Goal: Task Accomplishment & Management: Manage account settings

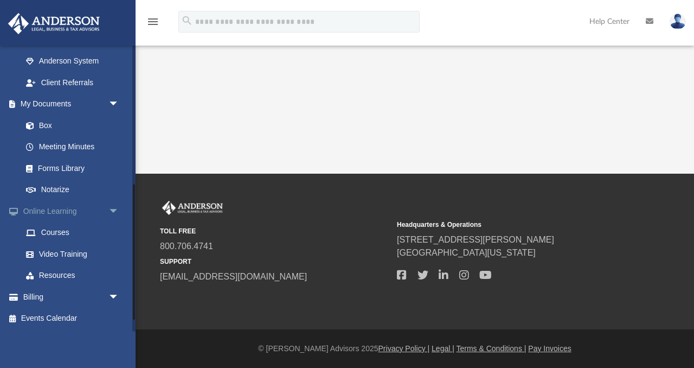
scroll to position [211, 0]
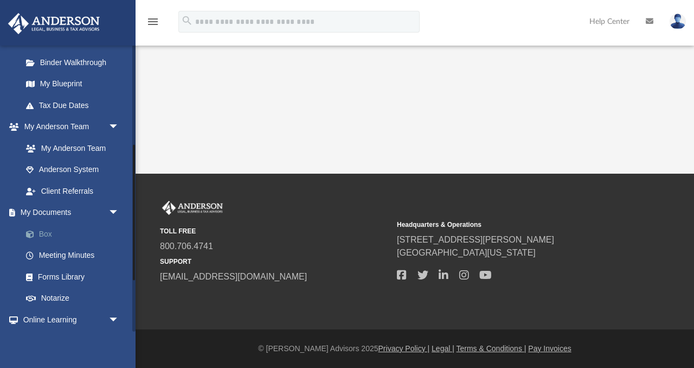
click at [49, 229] on link "Box" at bounding box center [75, 234] width 120 height 22
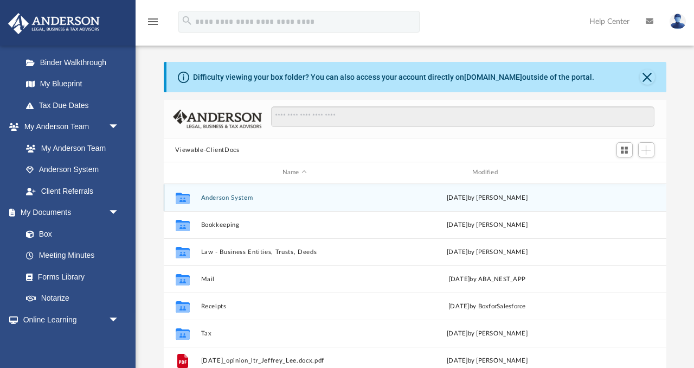
scroll to position [1, 0]
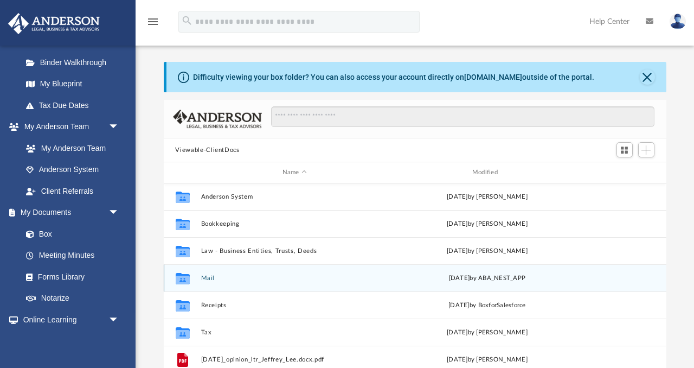
click at [205, 279] on button "Mail" at bounding box center [295, 278] width 188 height 7
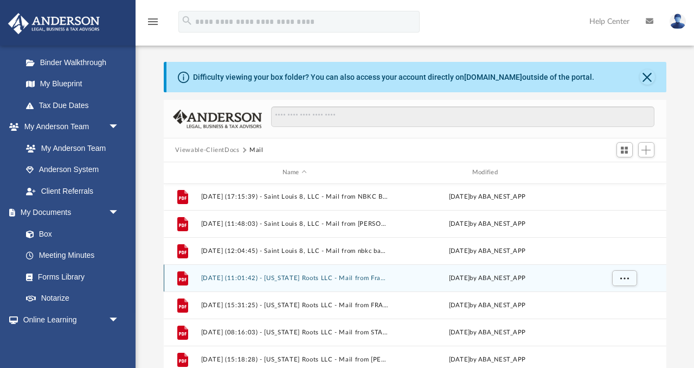
scroll to position [0, 0]
click at [207, 277] on button "[DATE] (11:01:42) - [US_STATE] Roots LLC - Mail from Franchise Tax Board.pdf" at bounding box center [295, 279] width 188 height 7
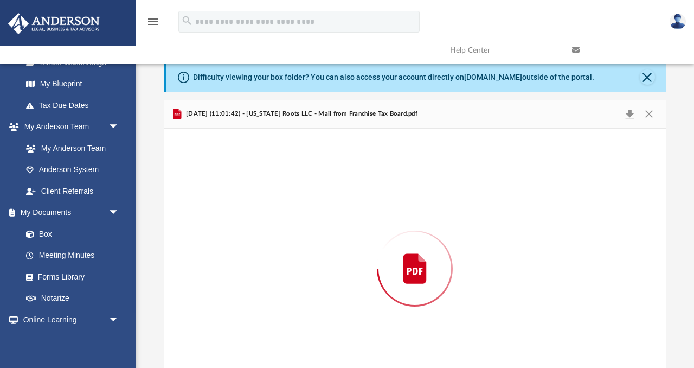
scroll to position [41, 0]
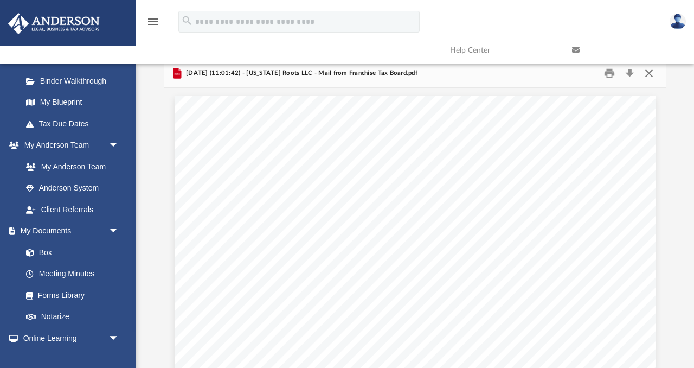
click at [650, 74] on button "Close" at bounding box center [650, 73] width 20 height 17
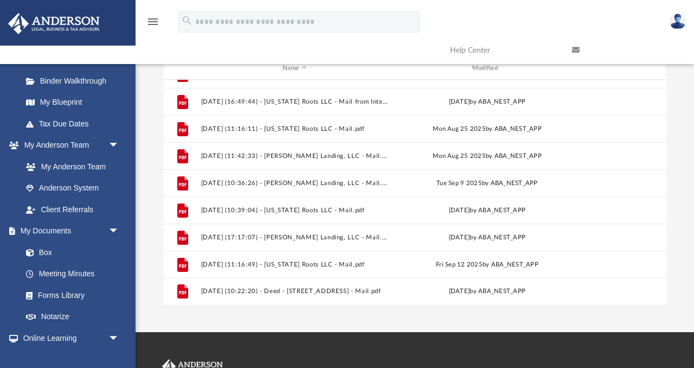
scroll to position [106, 0]
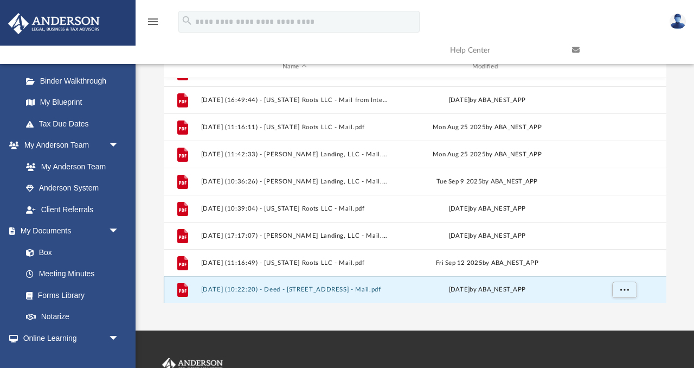
click at [355, 286] on button "[DATE] (10:22:20) - Deed - [STREET_ADDRESS] - Mail.pdf" at bounding box center [295, 289] width 188 height 7
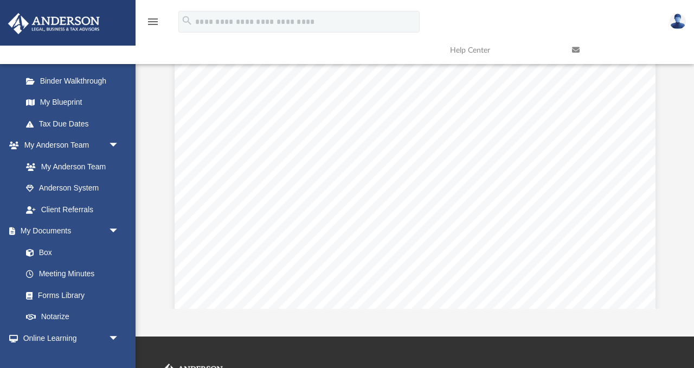
scroll to position [0, 0]
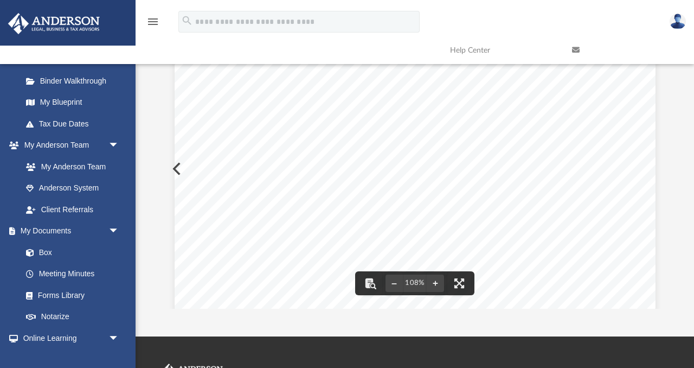
click at [174, 164] on div "108%" at bounding box center [415, 169] width 503 height 280
click at [175, 166] on div "Page 1" at bounding box center [415, 345] width 481 height 617
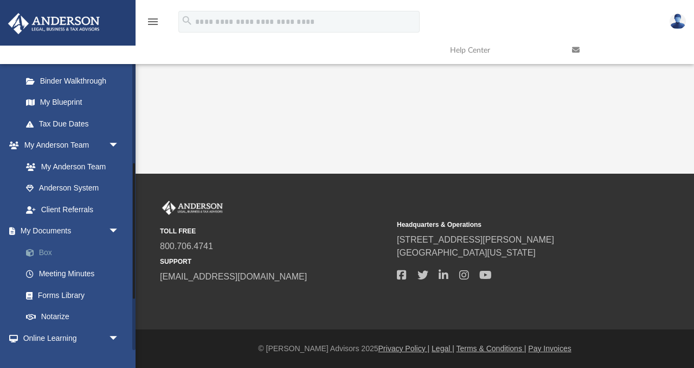
click at [71, 255] on link "Box" at bounding box center [75, 252] width 120 height 22
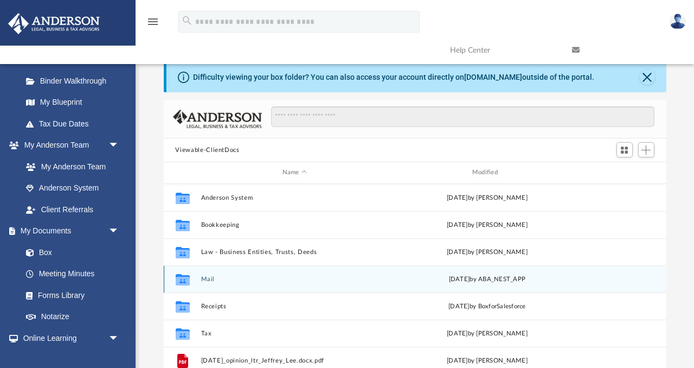
scroll to position [246, 503]
click at [492, 279] on div "[DATE] by ABA_NEST_APP" at bounding box center [487, 279] width 188 height 10
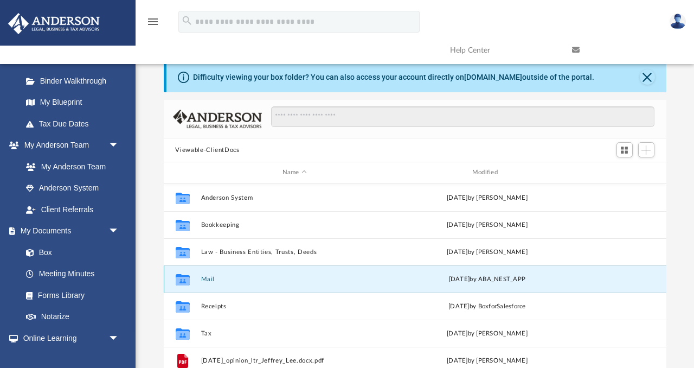
click at [208, 278] on button "Mail" at bounding box center [295, 279] width 188 height 7
click at [204, 276] on button "Mail" at bounding box center [295, 279] width 188 height 7
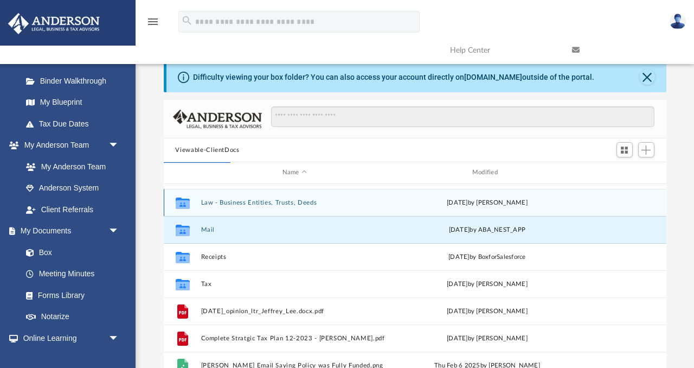
scroll to position [0, 0]
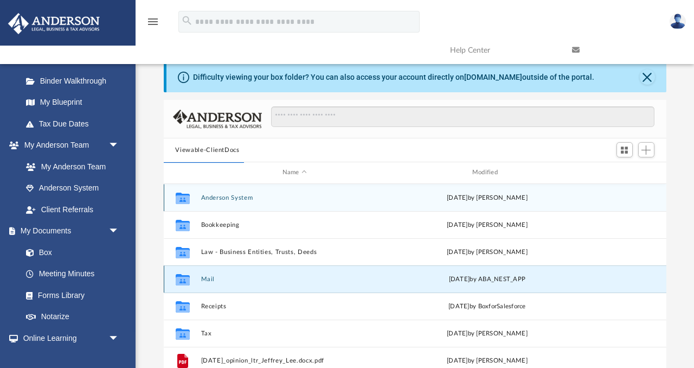
click at [206, 282] on div "Collaborated Folder Mail [DATE] by ABA_NEST_APP" at bounding box center [415, 278] width 503 height 27
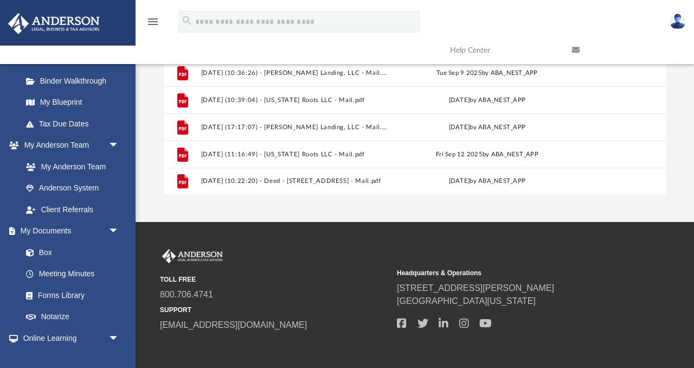
scroll to position [216, 0]
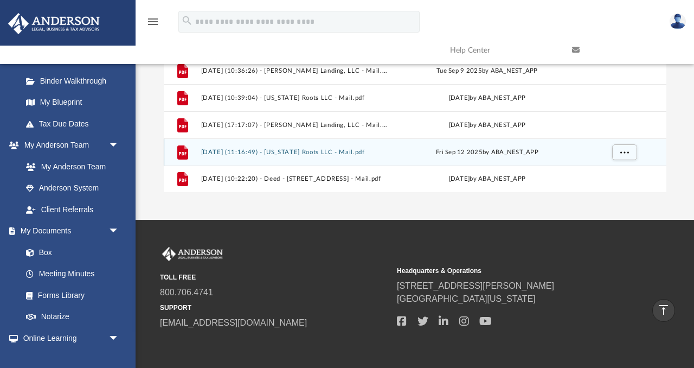
click at [347, 153] on button "[DATE] (11:16:49) - [US_STATE] Roots LLC - Mail.pdf" at bounding box center [295, 152] width 188 height 7
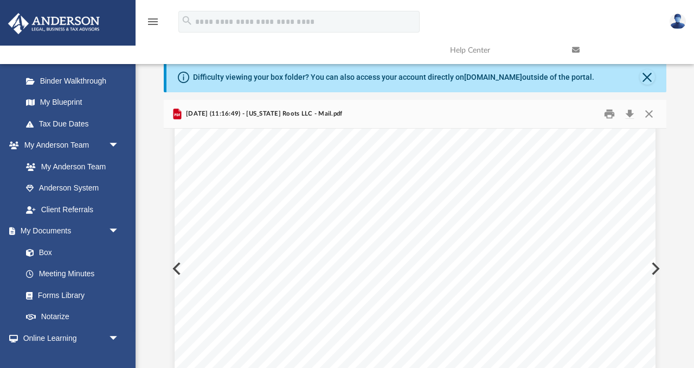
scroll to position [0, 0]
click at [652, 113] on button "Close" at bounding box center [650, 114] width 20 height 17
